Goal: Find specific page/section: Find specific page/section

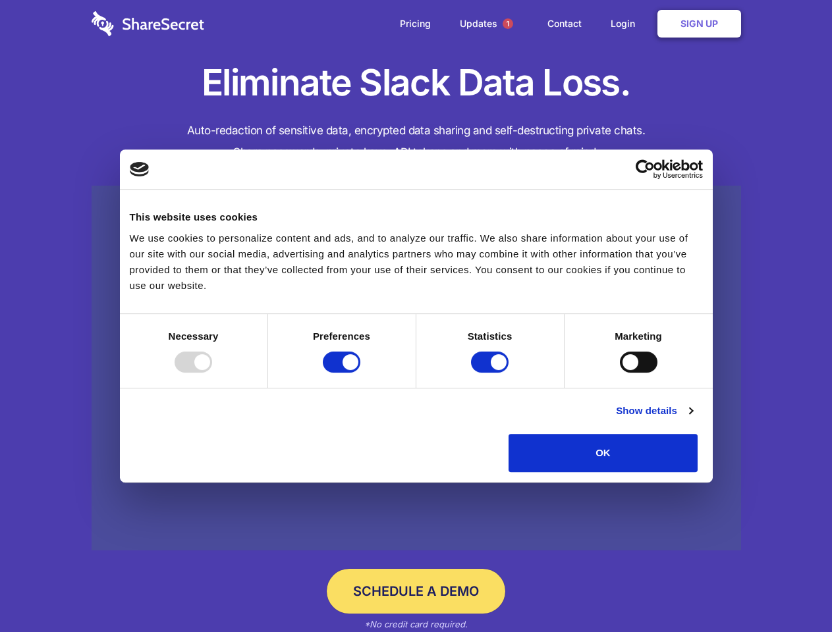
click at [212, 373] on div at bounding box center [194, 362] width 38 height 21
click at [360, 373] on input "Preferences" at bounding box center [342, 362] width 38 height 21
checkbox input "false"
click at [491, 373] on input "Statistics" at bounding box center [490, 362] width 38 height 21
checkbox input "false"
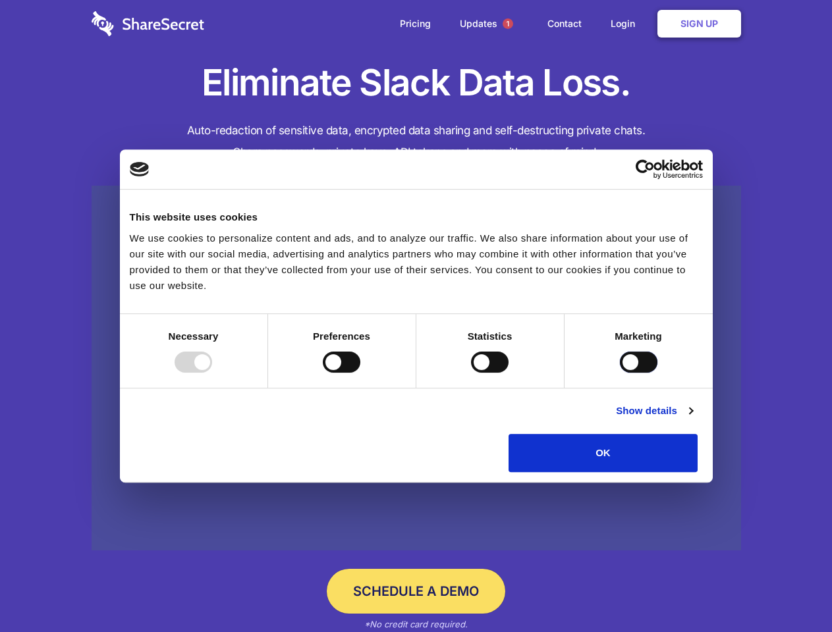
click at [620, 373] on input "Marketing" at bounding box center [639, 362] width 38 height 21
checkbox input "true"
click at [692, 419] on link "Show details" at bounding box center [654, 411] width 76 height 16
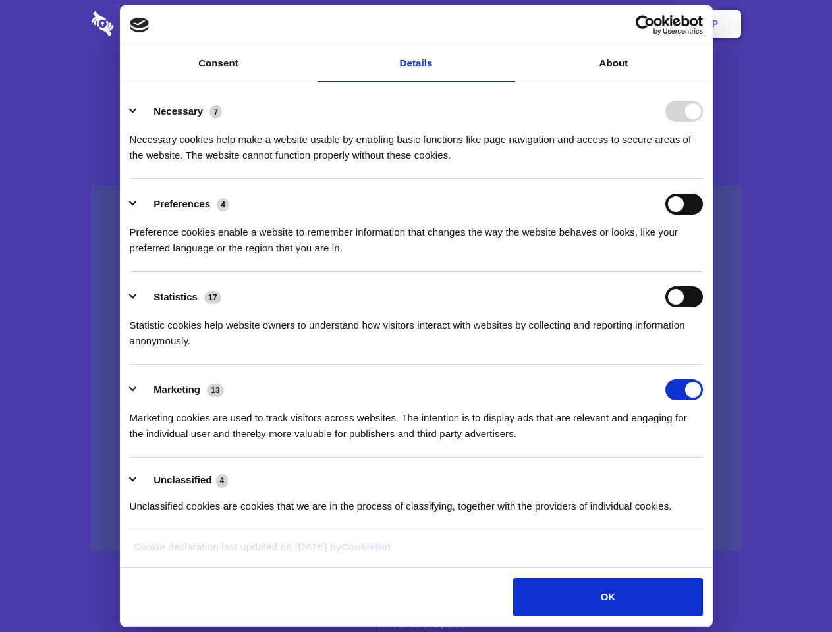
click at [728, 477] on link at bounding box center [416, 369] width 649 height 366
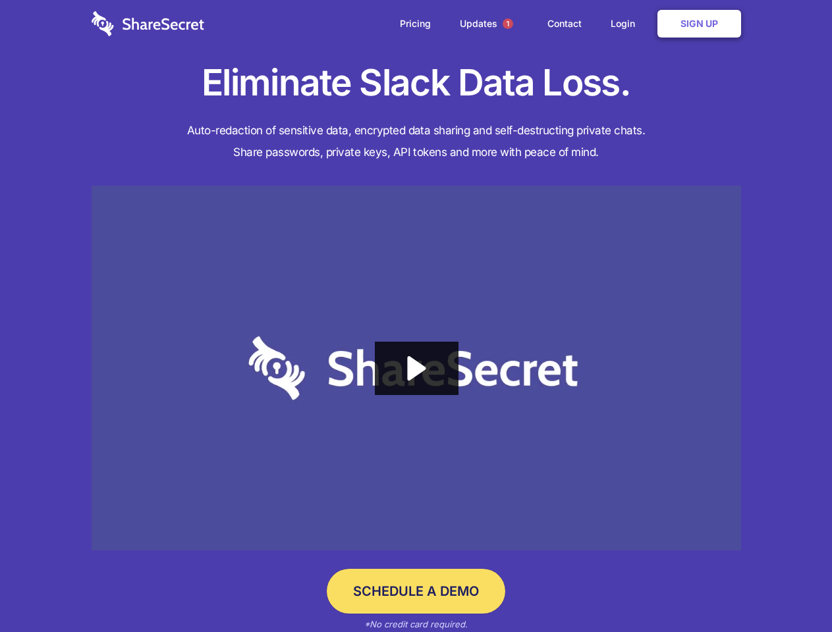
click at [507, 24] on span "1" at bounding box center [508, 23] width 11 height 11
